Goal: Find specific page/section: Find specific page/section

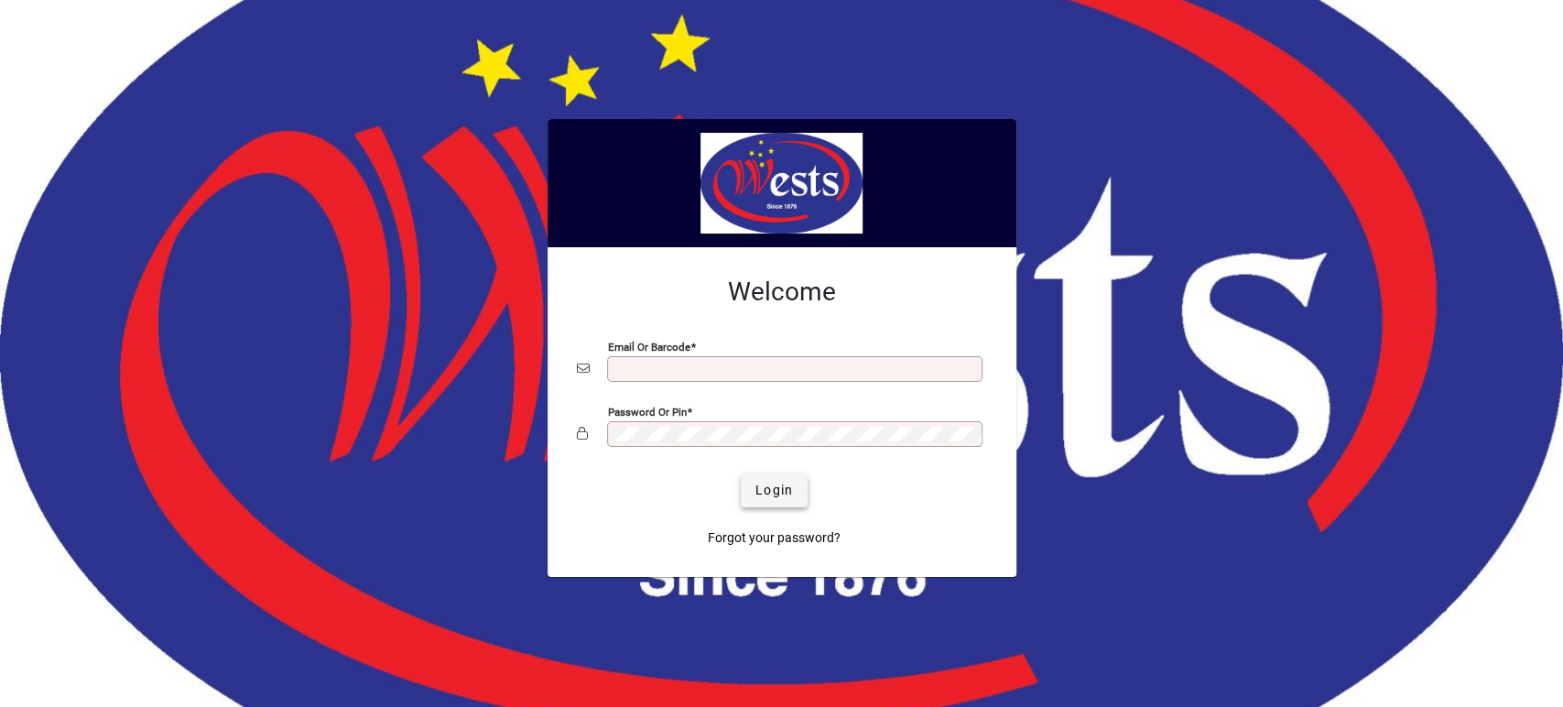
type input "**********"
click at [755, 486] on span "submit" at bounding box center [774, 491] width 67 height 44
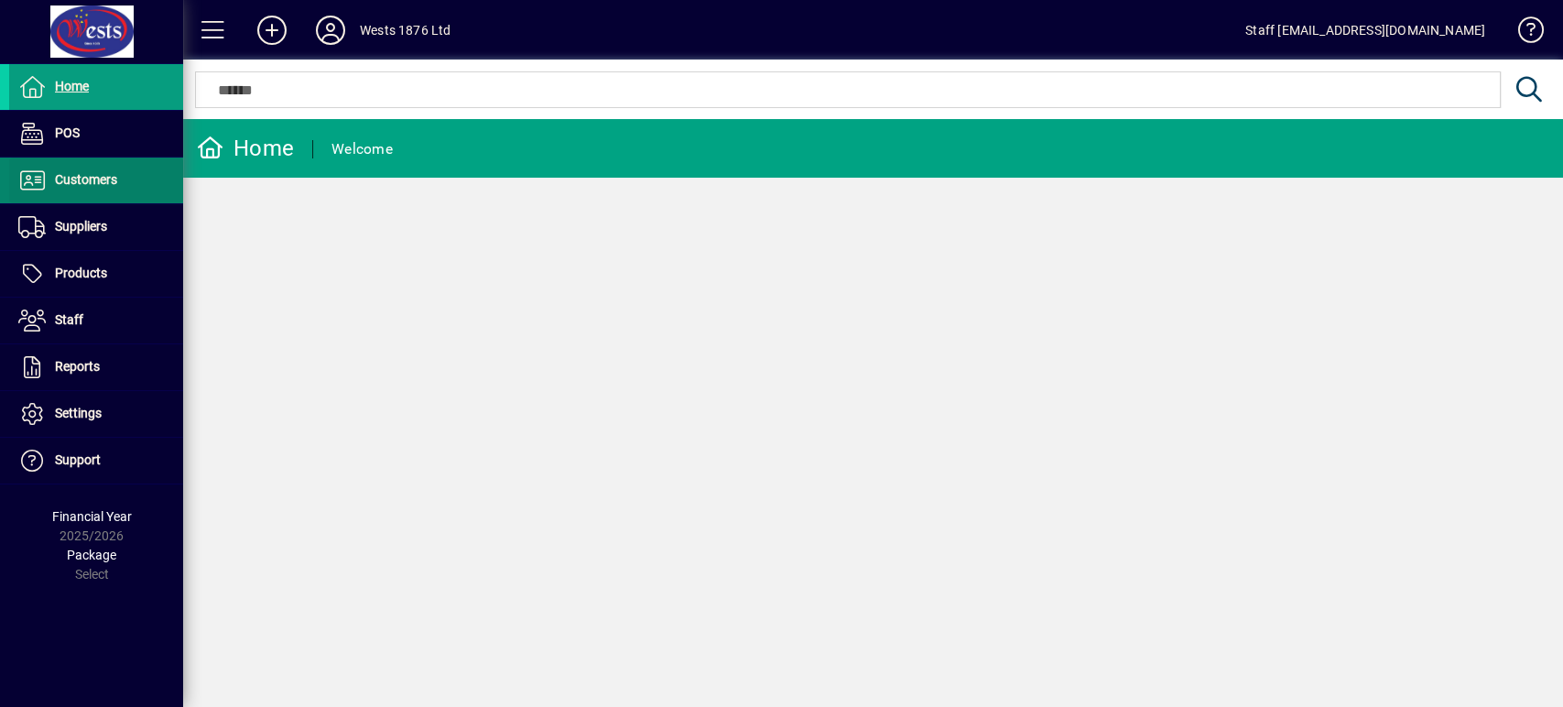
click at [151, 181] on span at bounding box center [96, 180] width 174 height 44
